Goal: Task Accomplishment & Management: Use online tool/utility

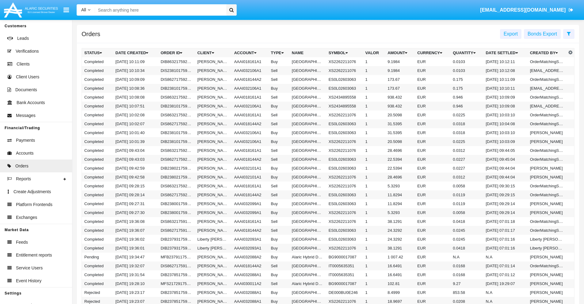
click at [511, 34] on span "Export" at bounding box center [511, 33] width 14 height 5
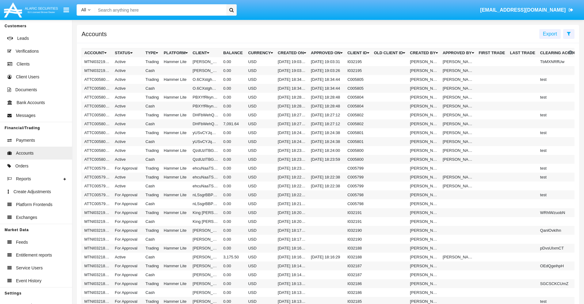
click at [550, 34] on span "Export" at bounding box center [550, 33] width 14 height 5
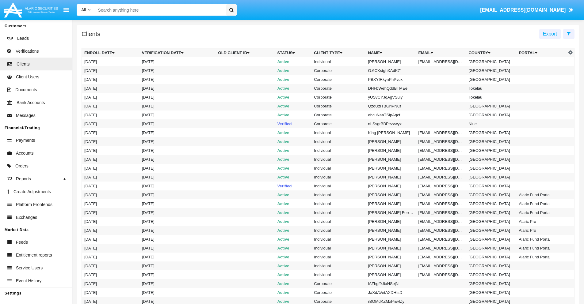
click at [550, 34] on span "Export" at bounding box center [550, 33] width 14 height 5
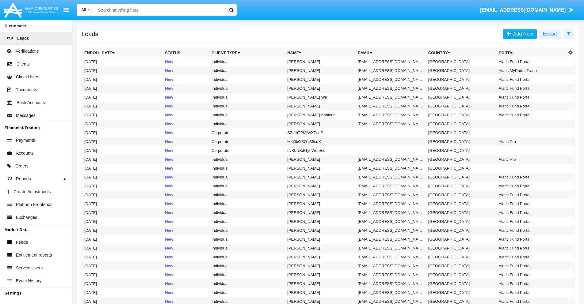
click at [550, 34] on span "Export" at bounding box center [550, 33] width 14 height 5
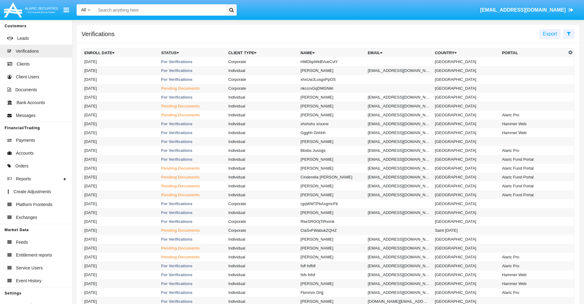
click at [550, 34] on span "Export" at bounding box center [550, 33] width 14 height 5
